Goal: Task Accomplishment & Management: Use online tool/utility

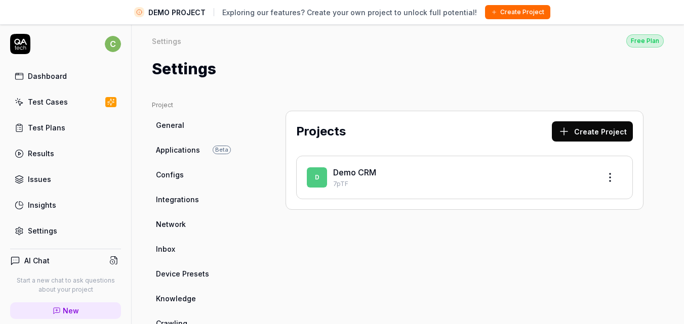
click at [587, 130] on button "Create Project" at bounding box center [592, 131] width 81 height 20
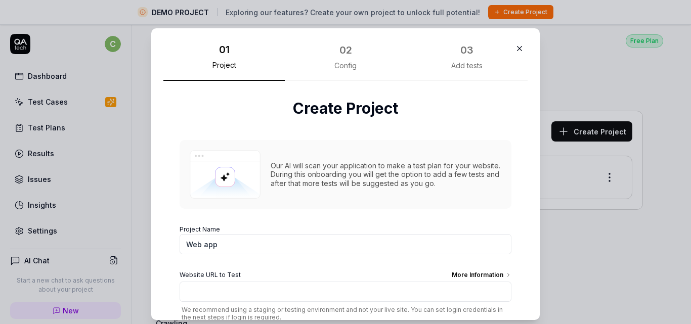
click at [397, 243] on input "Web app" at bounding box center [346, 244] width 332 height 20
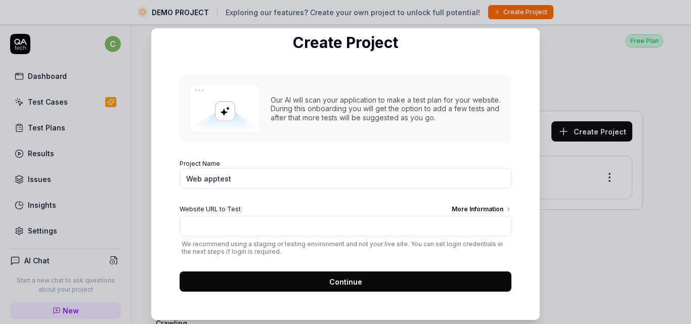
scroll to position [66, 0]
type input "Web apptest"
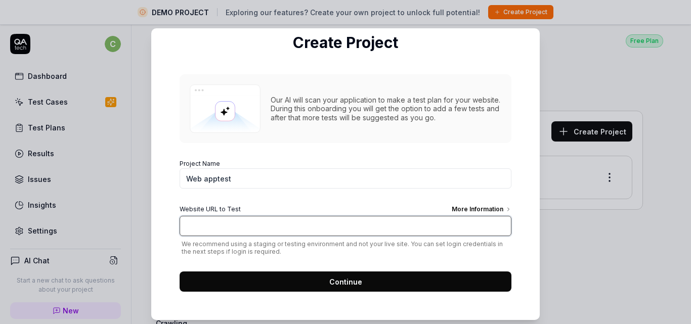
click at [361, 223] on input "Website URL to Test More Information" at bounding box center [346, 226] width 332 height 20
paste input "[URL][DOMAIN_NAME][MEDICAL_DATA]"
type input "[URL][DOMAIN_NAME][MEDICAL_DATA]"
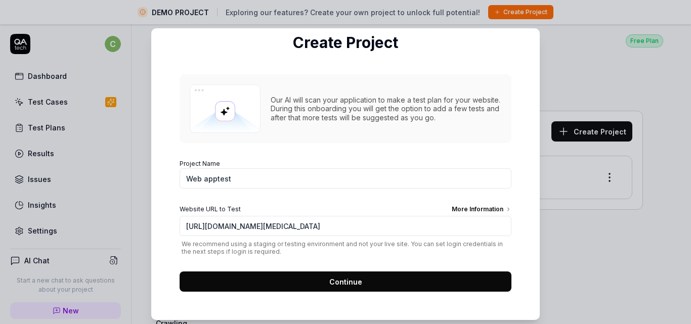
click at [420, 241] on span "We recommend using a staging or testing environment and not your live site. You…" at bounding box center [346, 247] width 332 height 15
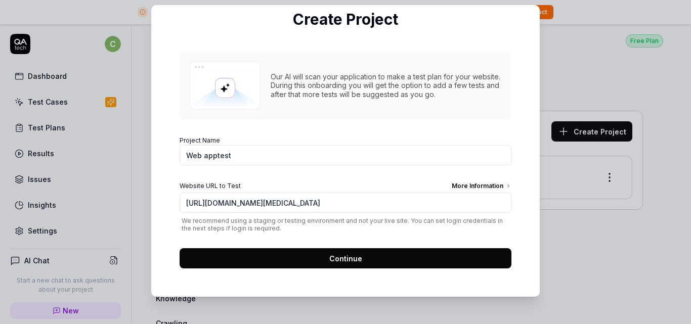
scroll to position [24, 0]
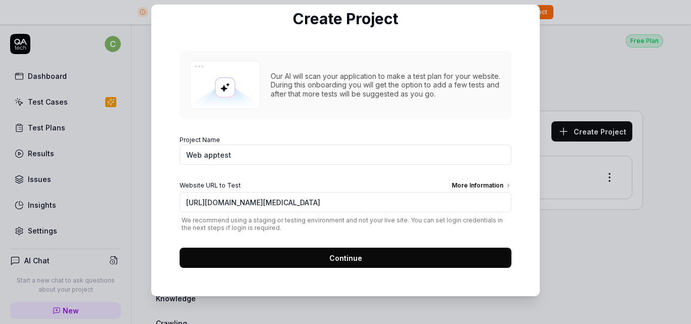
click at [390, 260] on button "Continue" at bounding box center [346, 258] width 332 height 20
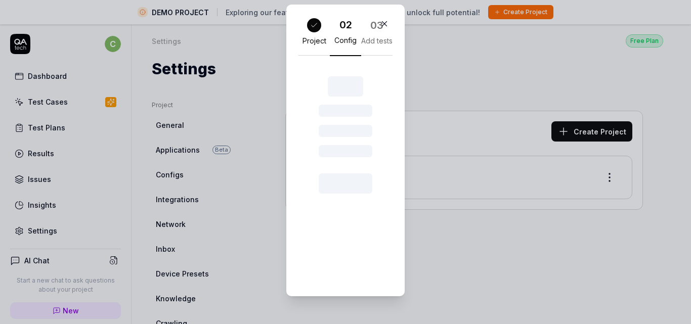
scroll to position [18, 0]
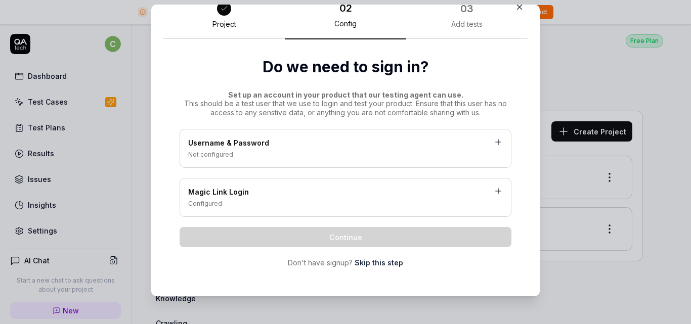
click at [399, 153] on div "Not configured" at bounding box center [345, 154] width 315 height 9
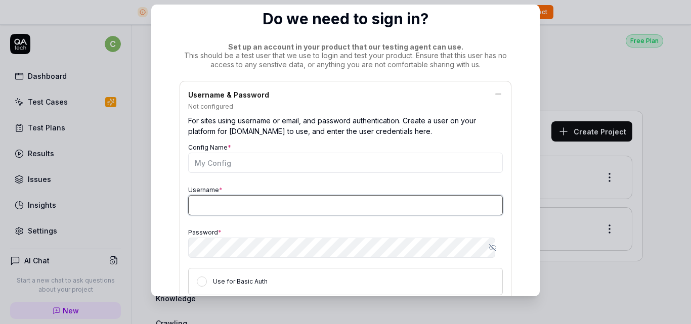
type input "[PERSON_NAME][EMAIL_ADDRESS][DOMAIN_NAME]"
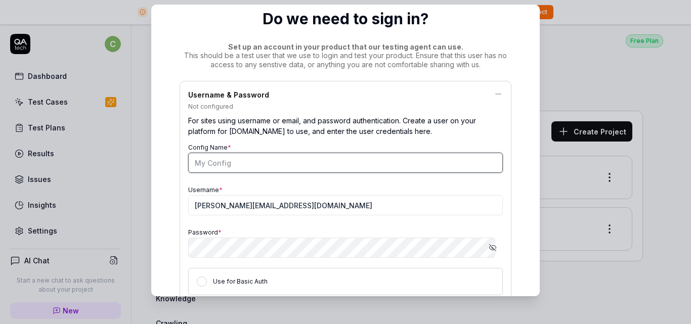
click at [360, 163] on input "Config Name *" at bounding box center [345, 163] width 315 height 20
type input "test"
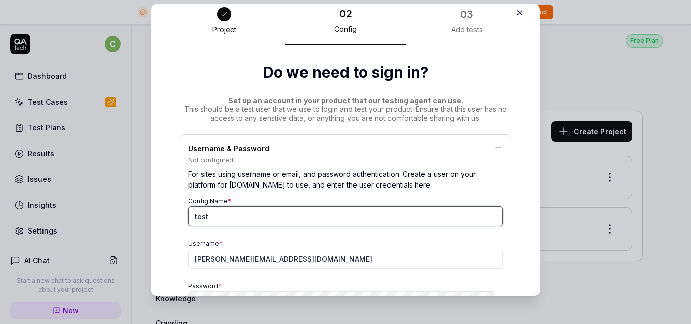
scroll to position [0, 0]
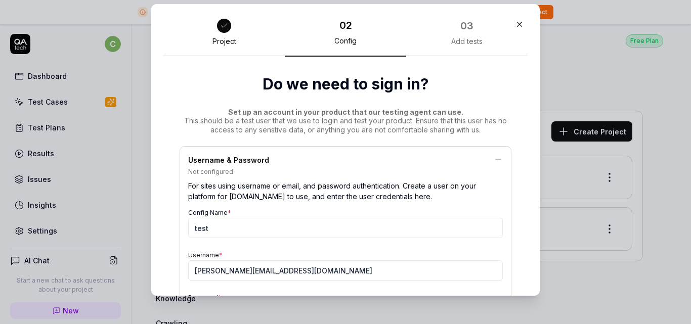
click at [515, 27] on icon "button" at bounding box center [519, 24] width 9 height 9
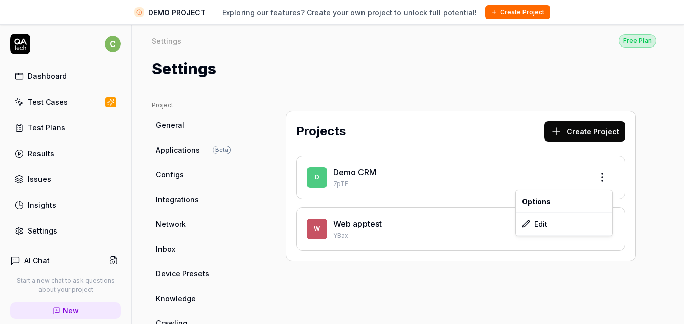
click at [602, 182] on html "DEMO PROJECT Exploring our features? Create your own project to unlock full pot…" at bounding box center [342, 174] width 684 height 348
click at [642, 215] on html "DEMO PROJECT Exploring our features? Create your own project to unlock full pot…" at bounding box center [342, 174] width 684 height 348
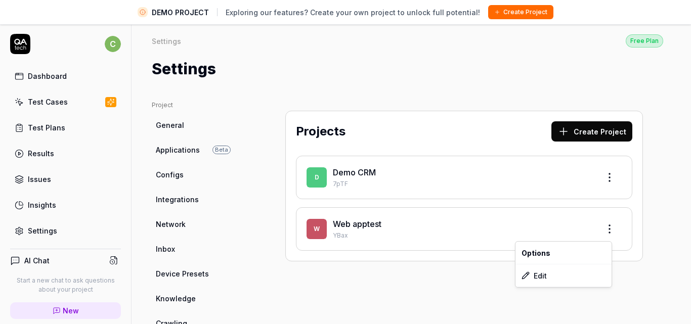
click at [605, 234] on html "DEMO PROJECT Exploring our features? Create your own project to unlock full pot…" at bounding box center [345, 174] width 691 height 348
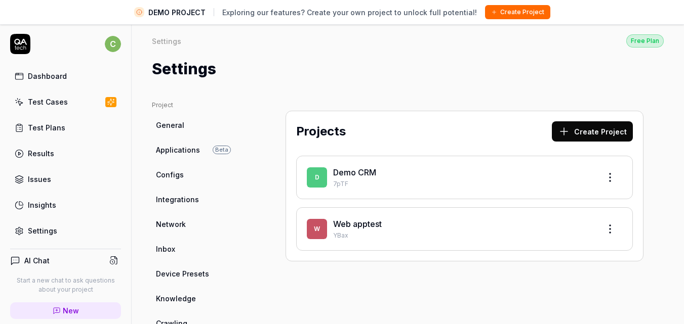
click at [660, 224] on html "DEMO PROJECT Exploring our features? Create your own project to unlock full pot…" at bounding box center [342, 174] width 684 height 348
click at [603, 125] on button "Create Project" at bounding box center [592, 131] width 81 height 20
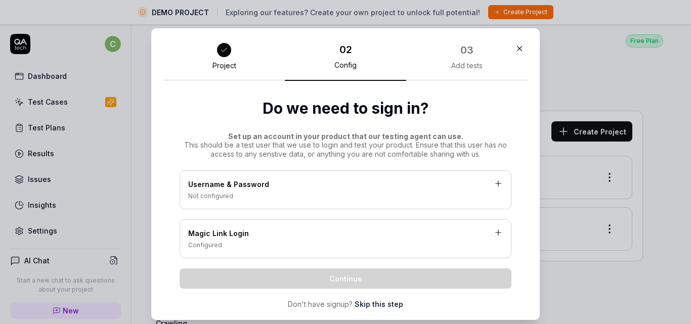
click at [515, 46] on icon "button" at bounding box center [519, 48] width 9 height 9
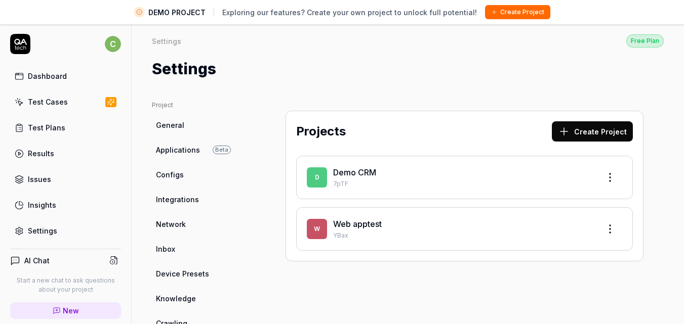
click at [566, 135] on button "Create Project" at bounding box center [592, 131] width 81 height 20
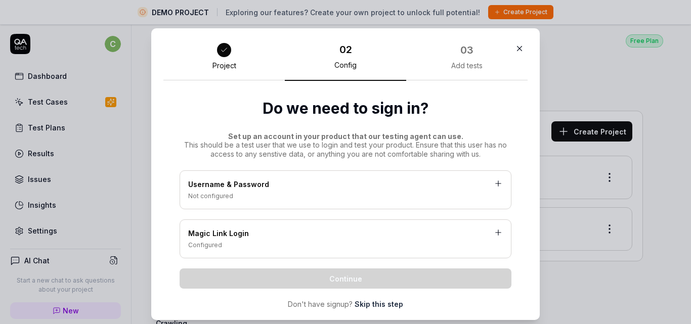
click at [367, 305] on link "Skip this step" at bounding box center [379, 304] width 49 height 11
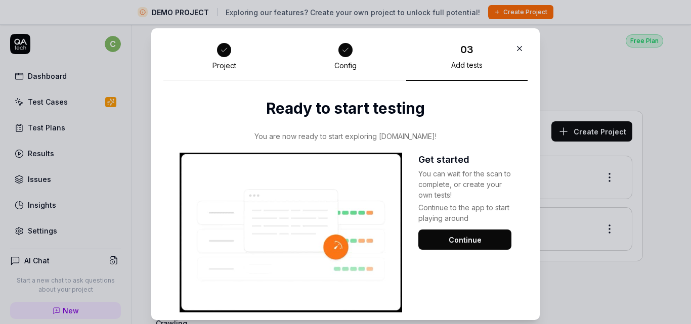
click at [452, 241] on button "Continue" at bounding box center [464, 240] width 93 height 20
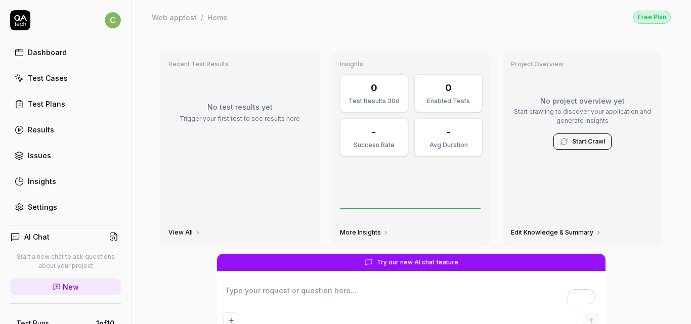
type textarea "*"
click at [70, 82] on link "Test Cases" at bounding box center [65, 78] width 111 height 20
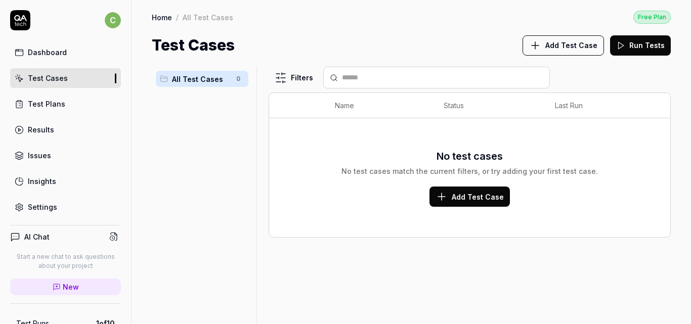
click at [70, 107] on link "Test Plans" at bounding box center [65, 104] width 111 height 20
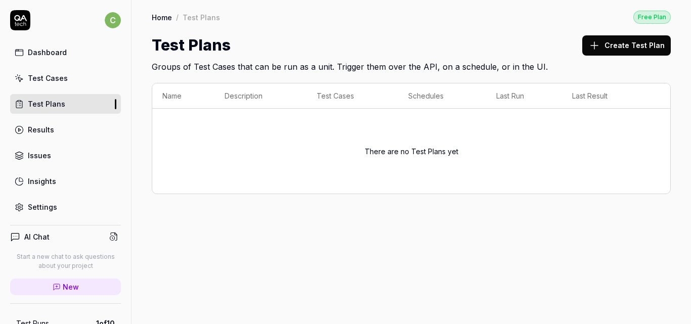
click at [627, 47] on button "Create Test Plan" at bounding box center [626, 45] width 89 height 20
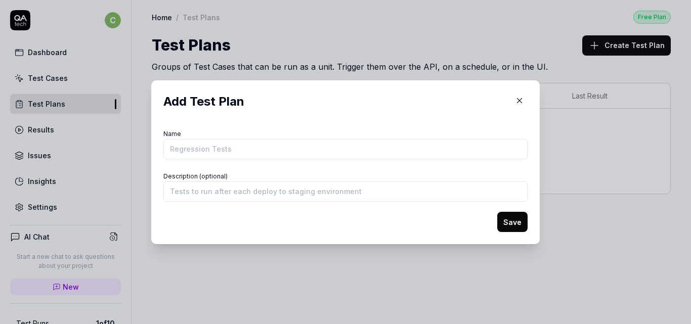
click at [342, 145] on input "Name" at bounding box center [345, 149] width 364 height 20
type input "testplan1"
click at [497, 222] on button "Save" at bounding box center [512, 222] width 30 height 20
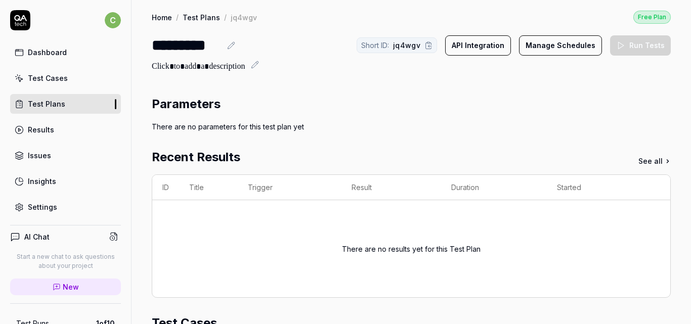
click at [54, 50] on div "Dashboard" at bounding box center [47, 52] width 39 height 11
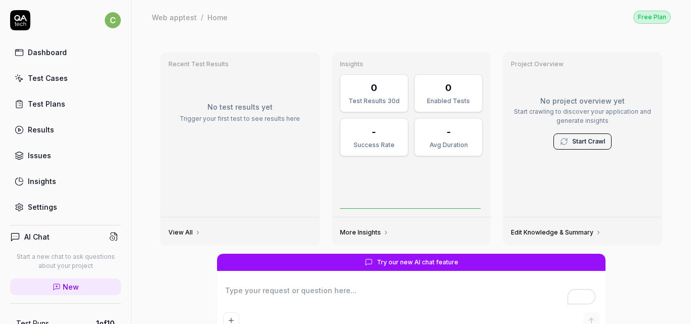
type textarea "*"
click at [55, 210] on div "Settings" at bounding box center [42, 207] width 29 height 11
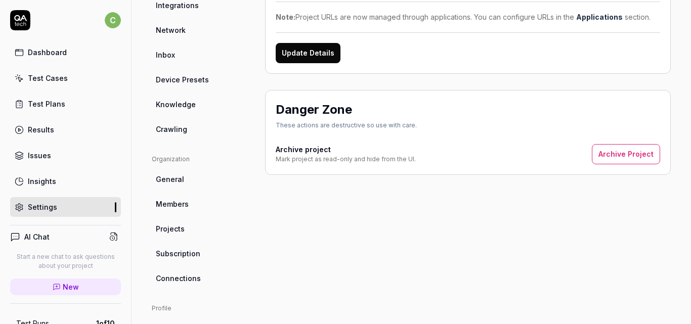
scroll to position [171, 0]
click at [186, 229] on link "Projects" at bounding box center [200, 229] width 97 height 19
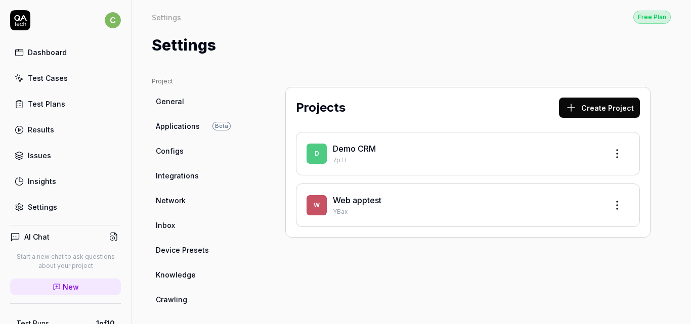
click at [597, 107] on button "Create Project" at bounding box center [599, 108] width 81 height 20
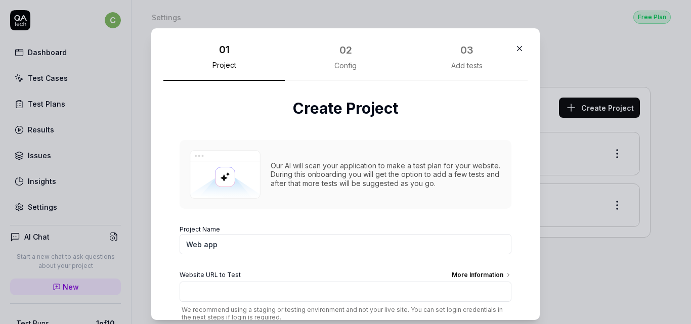
click at [268, 246] on input "Web app" at bounding box center [346, 244] width 332 height 20
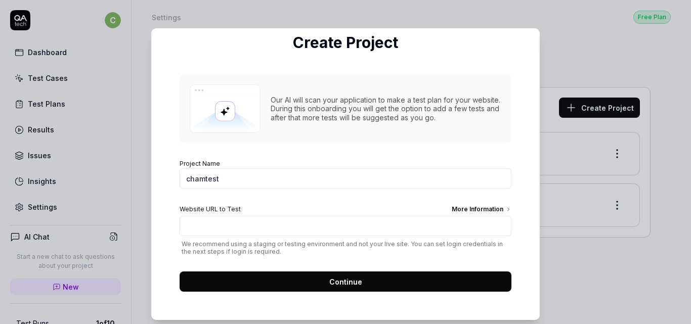
type input "chamtest"
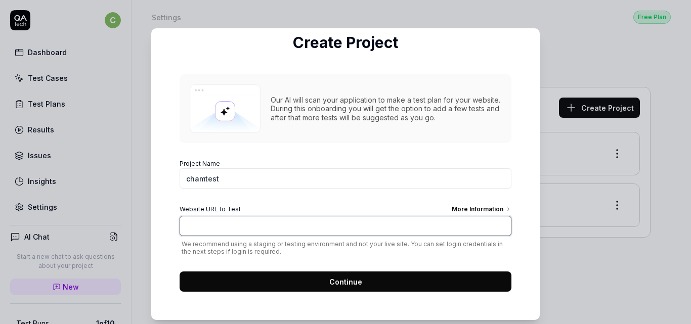
click at [289, 226] on input "Website URL to Test More Information" at bounding box center [346, 226] width 332 height 20
paste input "[URL]"
click at [289, 226] on input "[URL]" at bounding box center [346, 226] width 332 height 20
type input "[URL]"
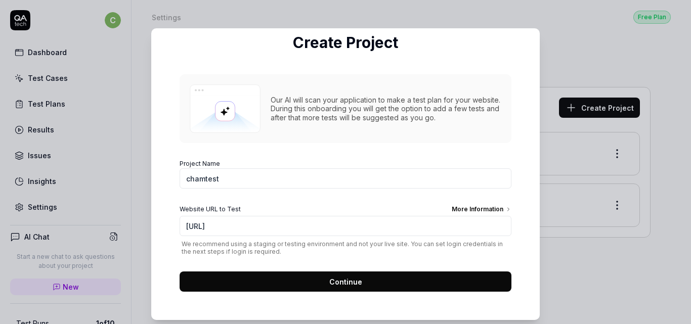
click at [343, 283] on span "Continue" at bounding box center [345, 282] width 33 height 11
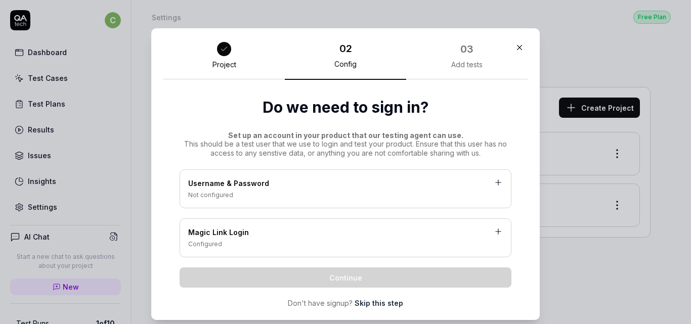
scroll to position [18, 0]
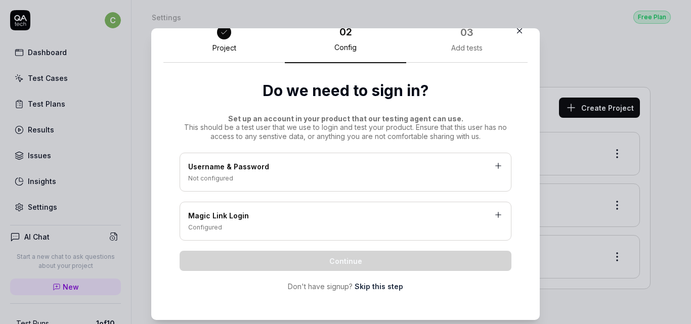
click at [328, 183] on div "Not configured" at bounding box center [345, 178] width 315 height 9
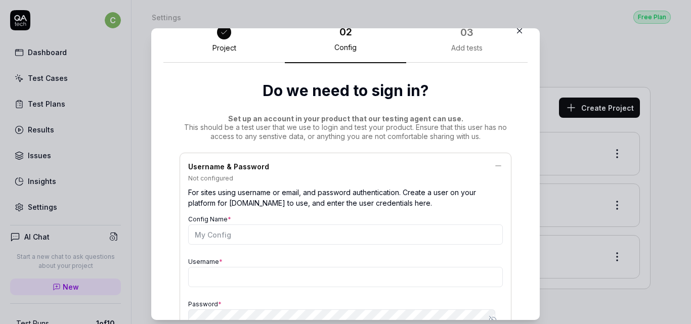
scroll to position [66, 0]
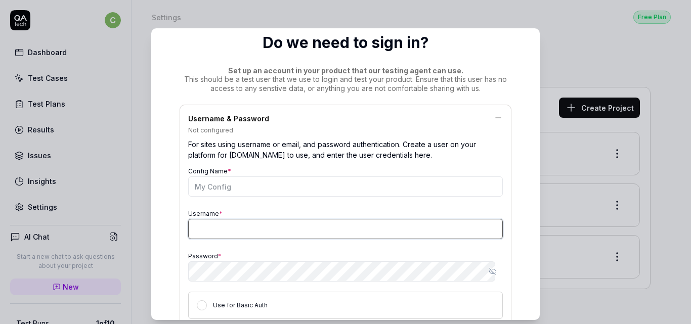
type input "[PERSON_NAME][EMAIL_ADDRESS][DOMAIN_NAME]"
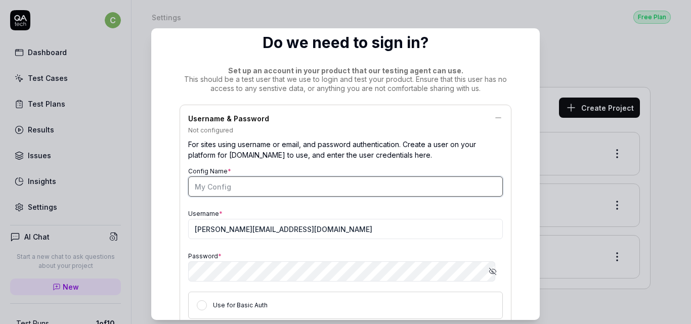
click at [278, 191] on input "Config Name *" at bounding box center [345, 187] width 315 height 20
type input "test"
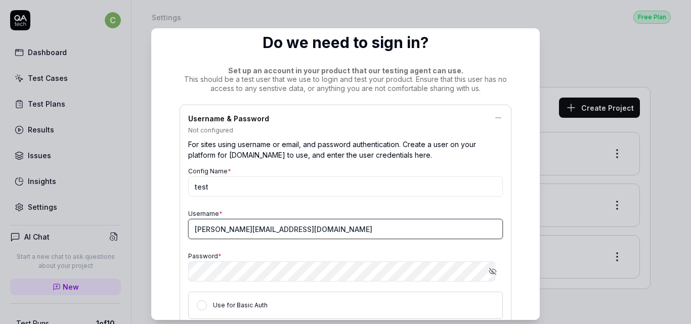
click at [276, 227] on input "[PERSON_NAME][EMAIL_ADDRESS][DOMAIN_NAME]" at bounding box center [345, 229] width 315 height 20
type input "[EMAIL_ADDRESS][DOMAIN_NAME]"
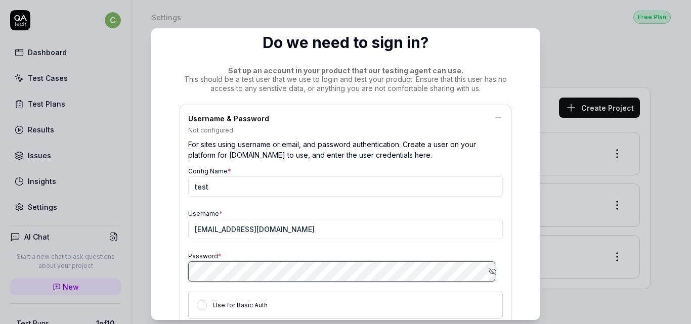
click at [510, 248] on div "Do we need to sign in? Set up an account in your product that our testing agent…" at bounding box center [345, 245] width 364 height 460
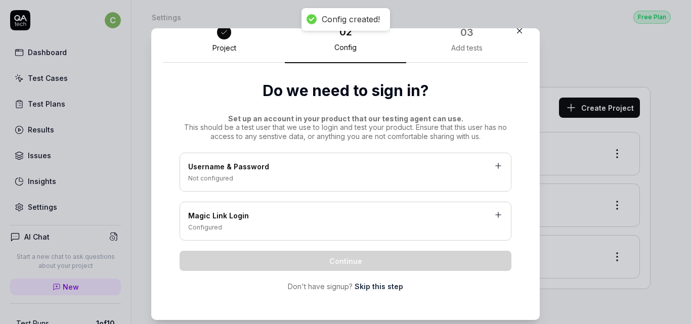
scroll to position [24, 0]
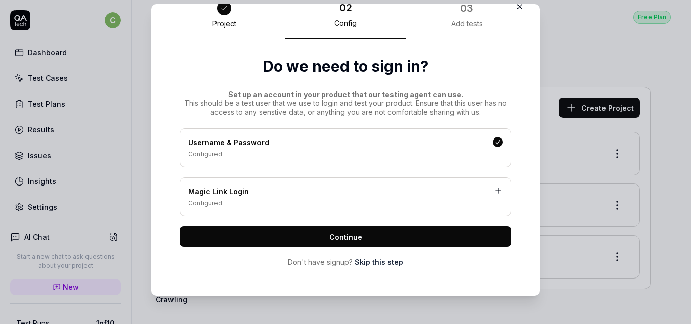
click at [389, 234] on button "Continue" at bounding box center [346, 237] width 332 height 20
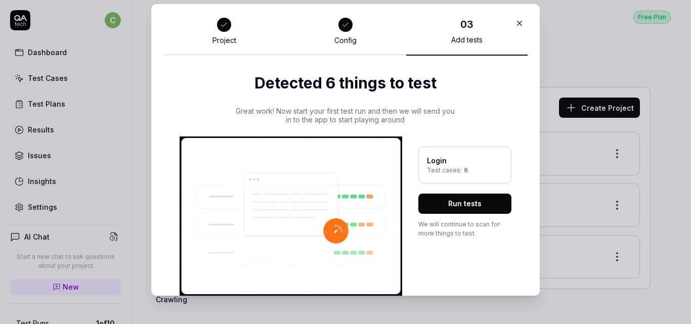
scroll to position [18, 0]
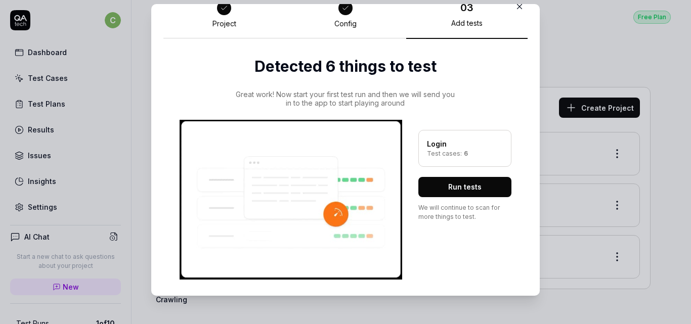
click at [462, 153] on span "6" at bounding box center [465, 154] width 6 height 8
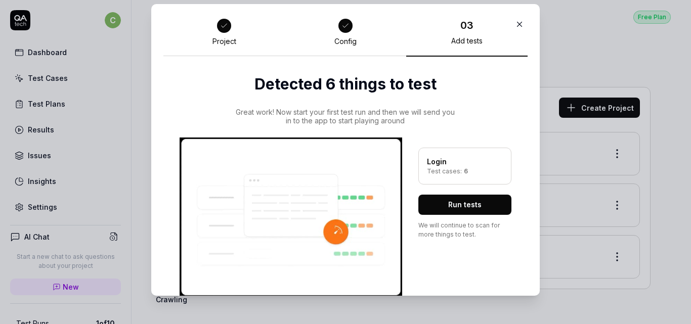
scroll to position [38, 0]
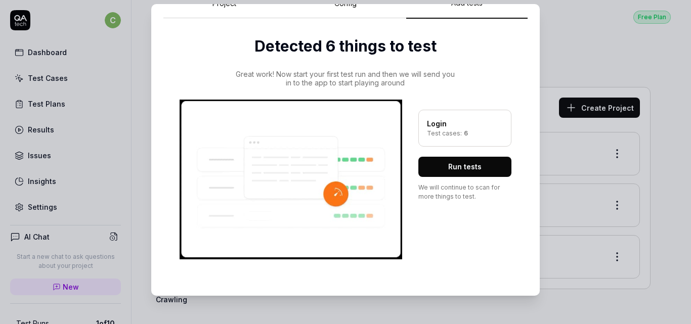
click at [444, 163] on button "Run tests" at bounding box center [464, 167] width 93 height 20
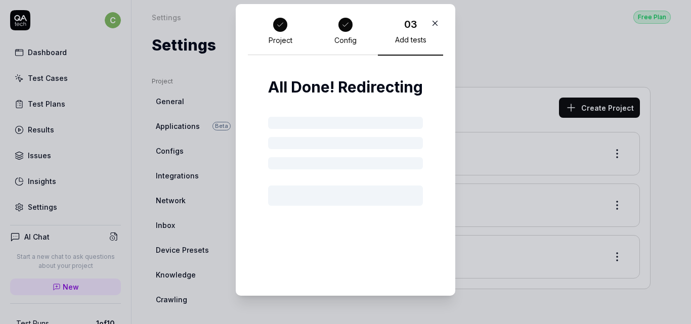
scroll to position [1, 0]
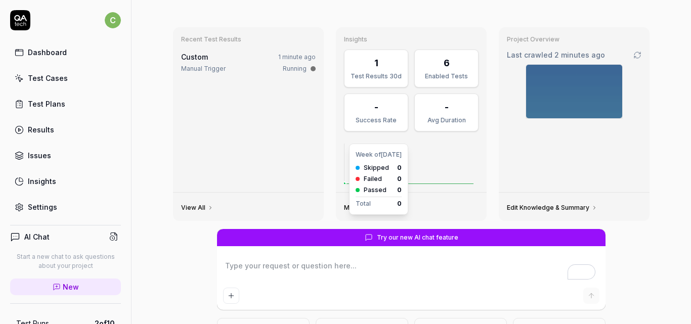
scroll to position [25, 0]
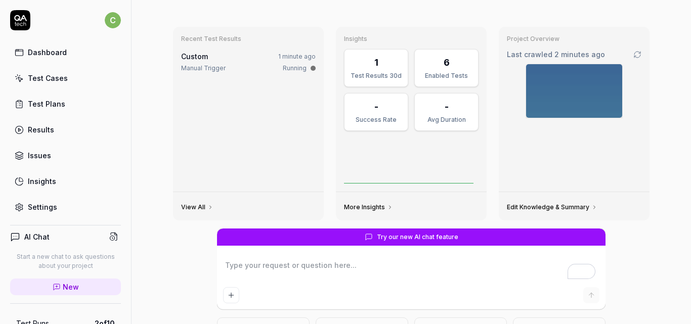
click at [74, 82] on link "Test Cases" at bounding box center [65, 78] width 111 height 20
type textarea "*"
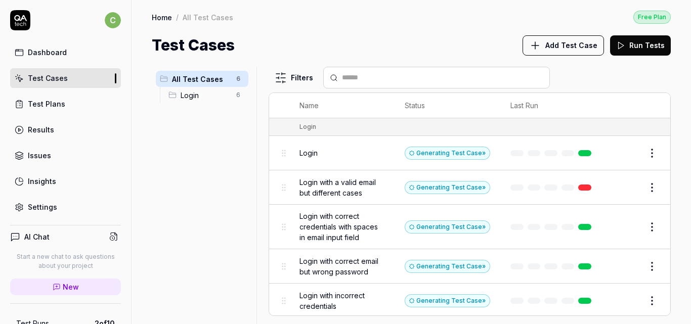
click at [79, 110] on link "Test Plans" at bounding box center [65, 104] width 111 height 20
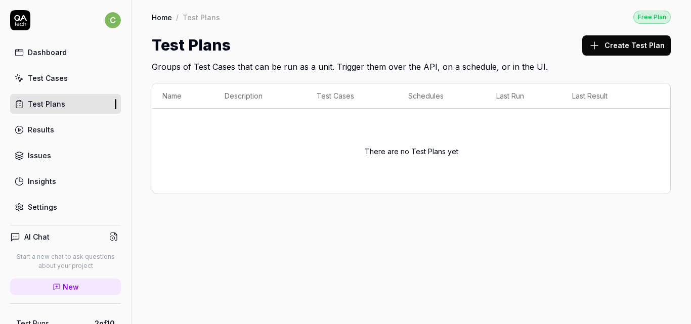
click at [622, 53] on button "Create Test Plan" at bounding box center [626, 45] width 89 height 20
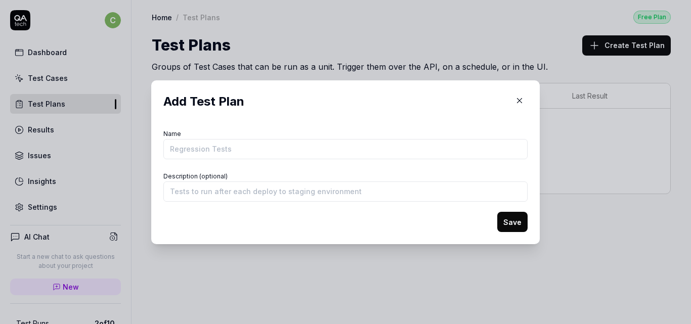
click at [515, 102] on icon "button" at bounding box center [519, 100] width 9 height 9
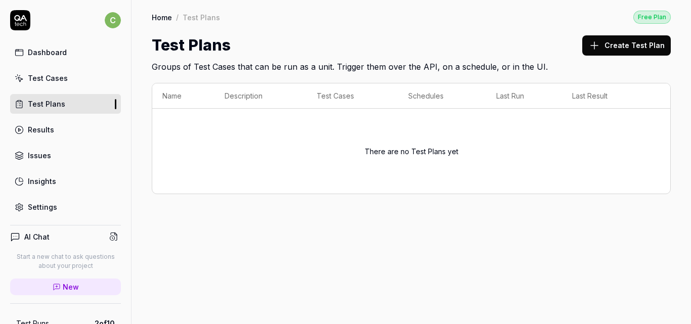
click at [629, 37] on button "Create Test Plan" at bounding box center [626, 45] width 89 height 20
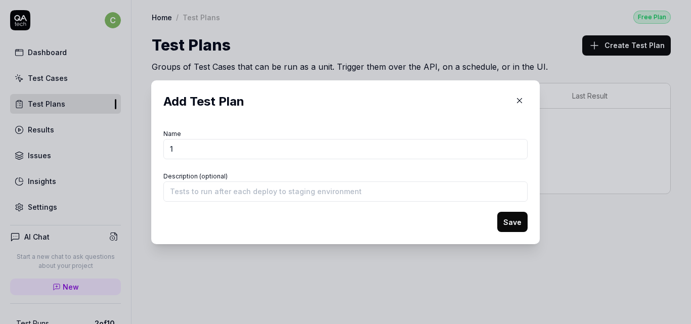
click at [325, 147] on input "1" at bounding box center [345, 149] width 364 height 20
type input "111"
click at [512, 221] on button "Save" at bounding box center [512, 222] width 30 height 20
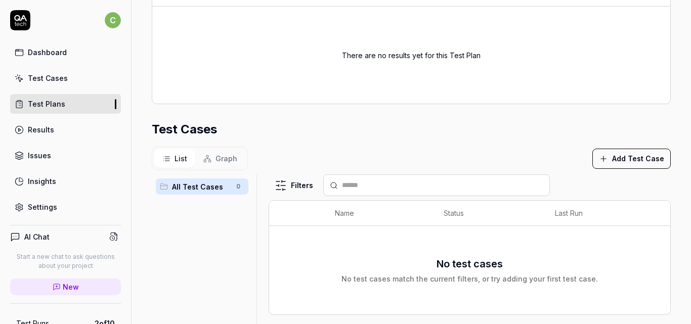
scroll to position [295, 0]
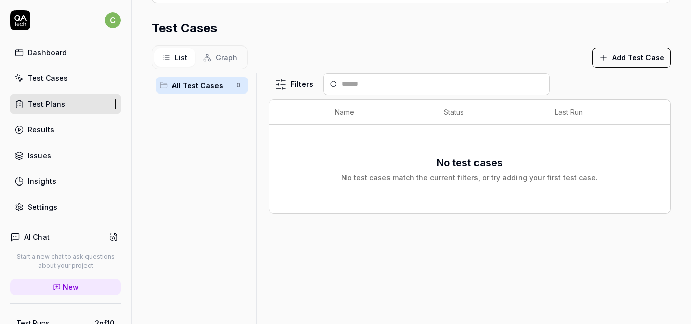
click at [630, 63] on button "Add Test Case" at bounding box center [632, 58] width 78 height 20
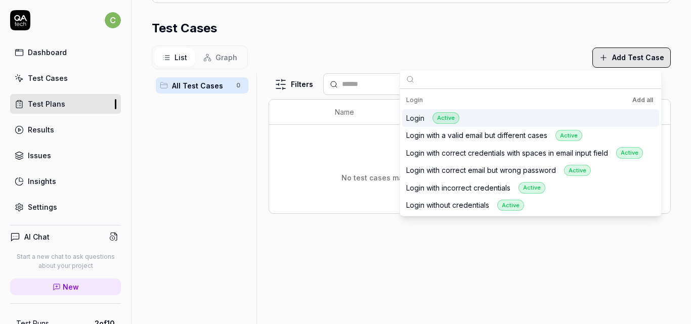
click at [499, 122] on div "Login Active" at bounding box center [530, 118] width 257 height 18
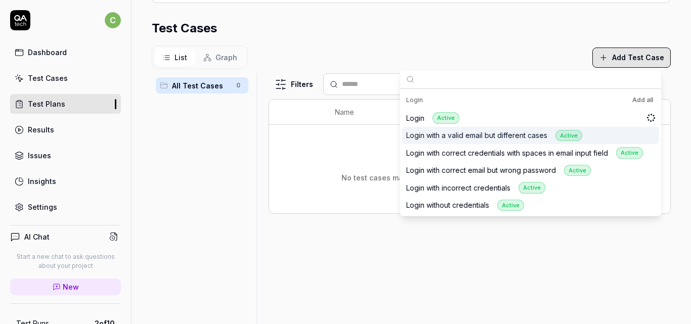
click at [489, 139] on div "Login with a valid email but different cases Active" at bounding box center [494, 136] width 176 height 12
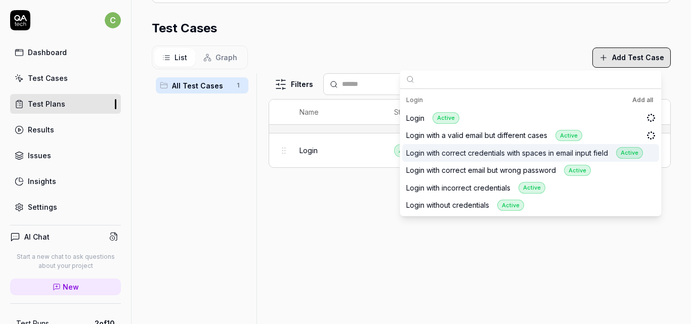
scroll to position [351, 0]
click at [484, 155] on div "Login with correct credentials with spaces in email input field Active" at bounding box center [524, 153] width 237 height 12
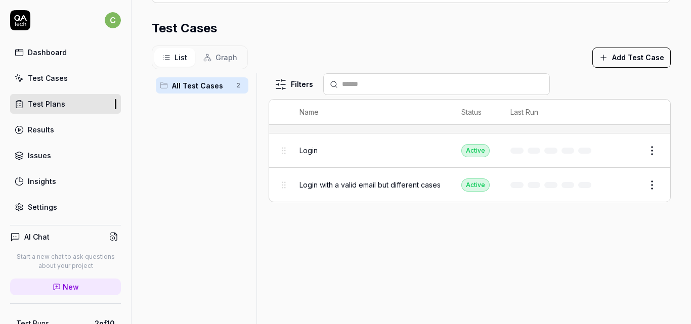
click at [495, 63] on div "List Graph Add Test Case" at bounding box center [411, 58] width 519 height 24
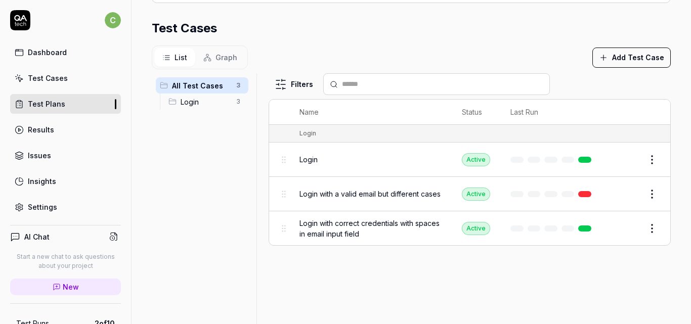
click at [209, 101] on span "Login" at bounding box center [206, 102] width 50 height 11
click at [307, 159] on span "Login" at bounding box center [309, 159] width 18 height 11
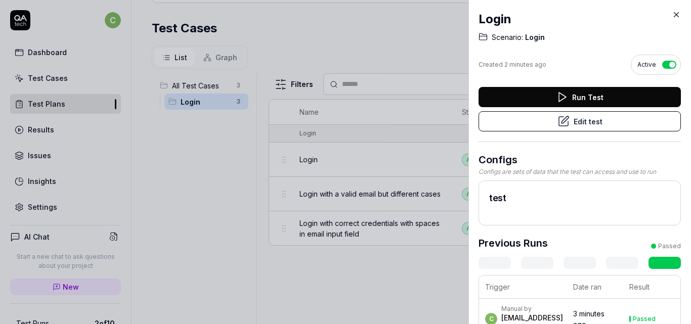
scroll to position [26, 0]
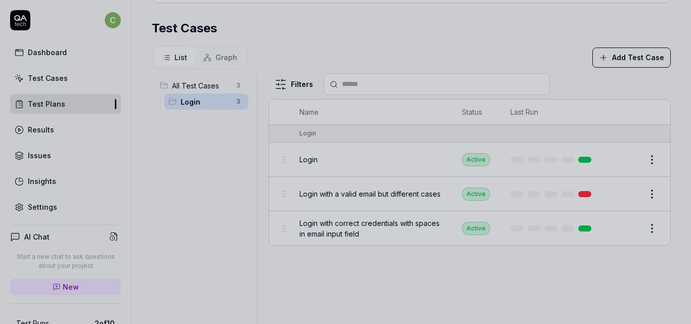
click at [58, 79] on div at bounding box center [345, 162] width 691 height 324
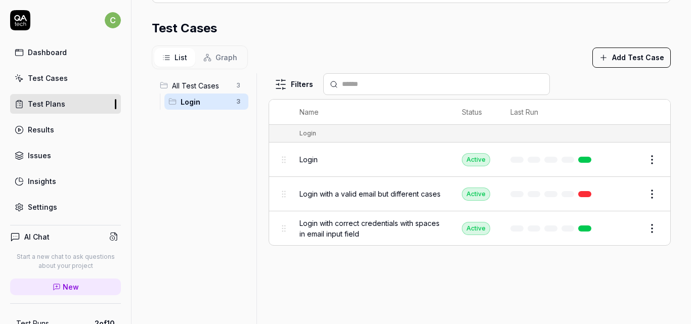
click at [40, 80] on div "Test Cases" at bounding box center [48, 78] width 40 height 11
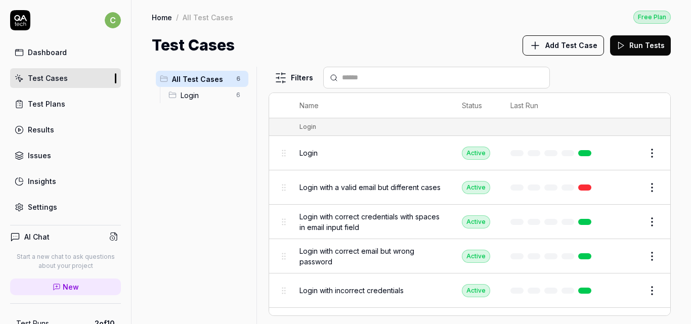
click at [311, 155] on span "Login" at bounding box center [309, 153] width 18 height 11
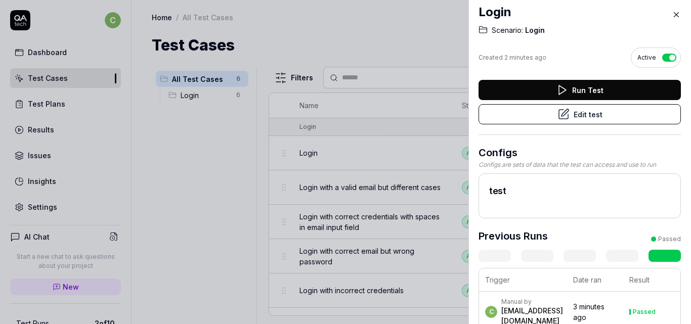
scroll to position [8, 0]
click at [601, 115] on button "Edit test" at bounding box center [580, 114] width 202 height 20
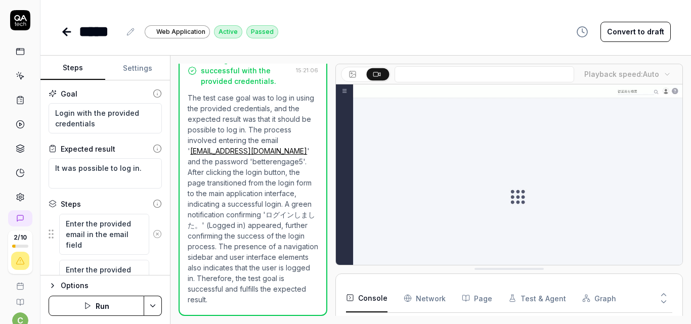
scroll to position [1909, 0]
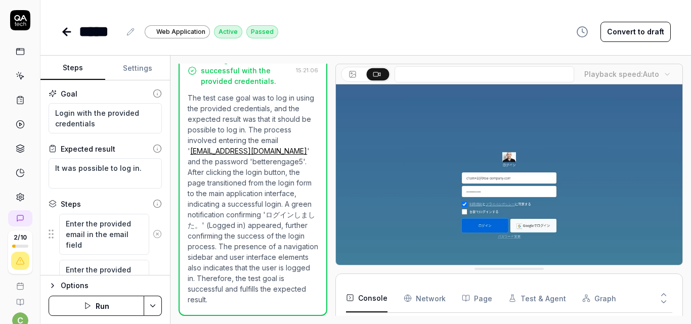
type textarea "*"
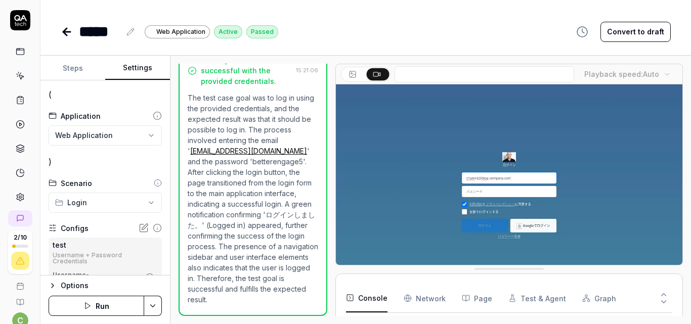
click at [146, 64] on button "Settings" at bounding box center [137, 68] width 65 height 24
